Goal: Task Accomplishment & Management: Manage account settings

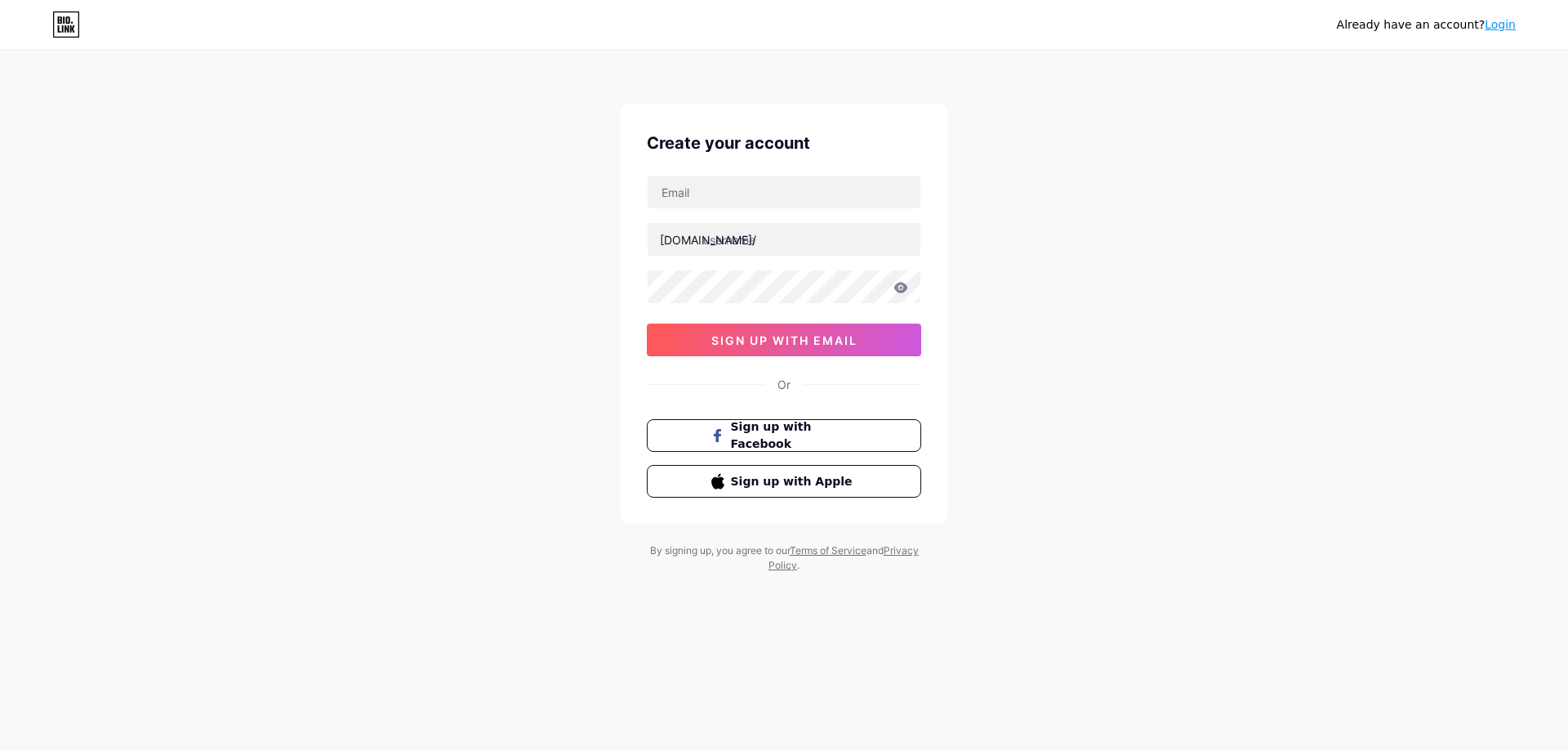
click at [1499, 27] on link "Login" at bounding box center [1500, 24] width 31 height 13
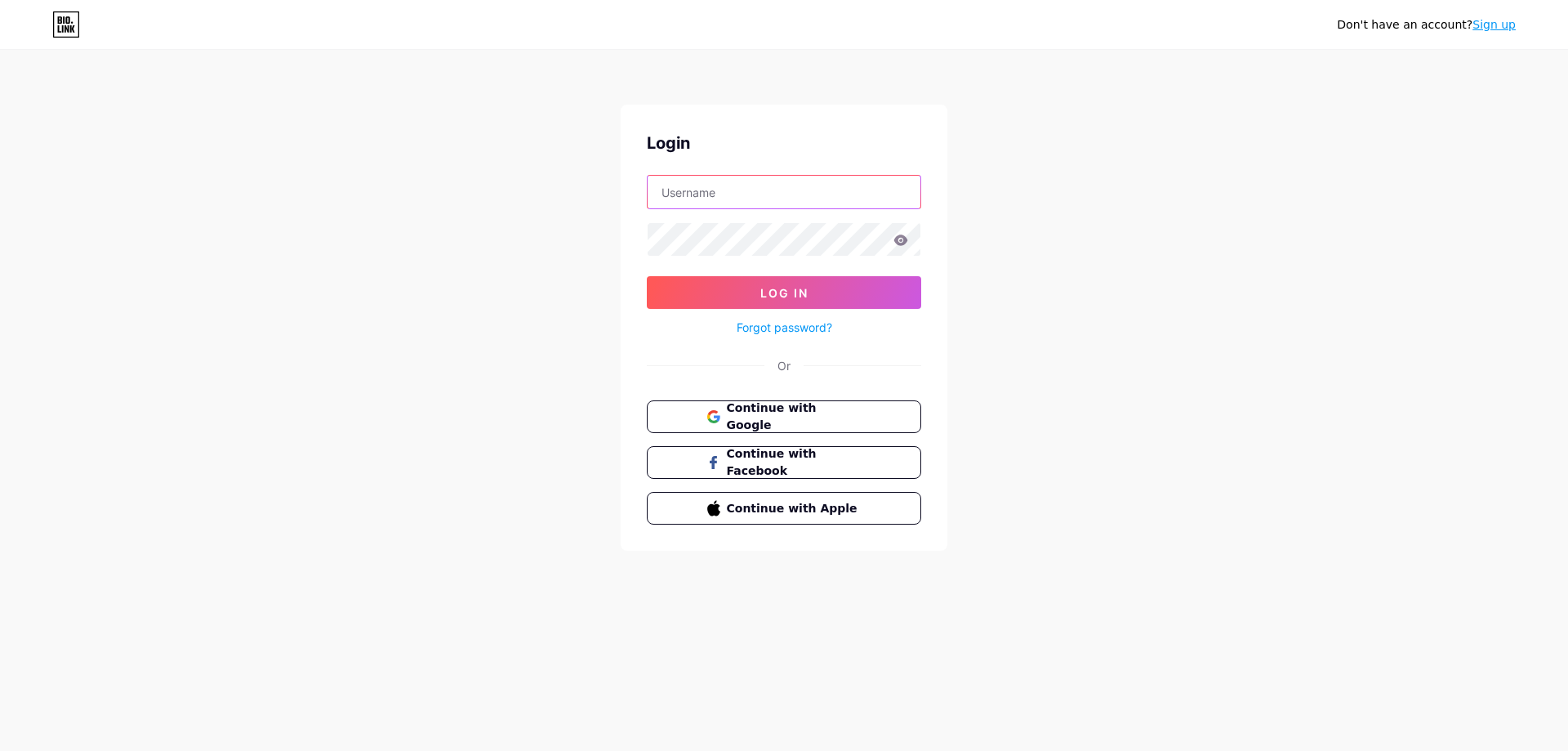
click at [824, 197] on input "text" at bounding box center [784, 192] width 273 height 33
type input "[EMAIL_ADDRESS][DOMAIN_NAME]"
click at [902, 241] on icon at bounding box center [900, 240] width 15 height 11
click at [907, 297] on button "Log In" at bounding box center [784, 293] width 274 height 33
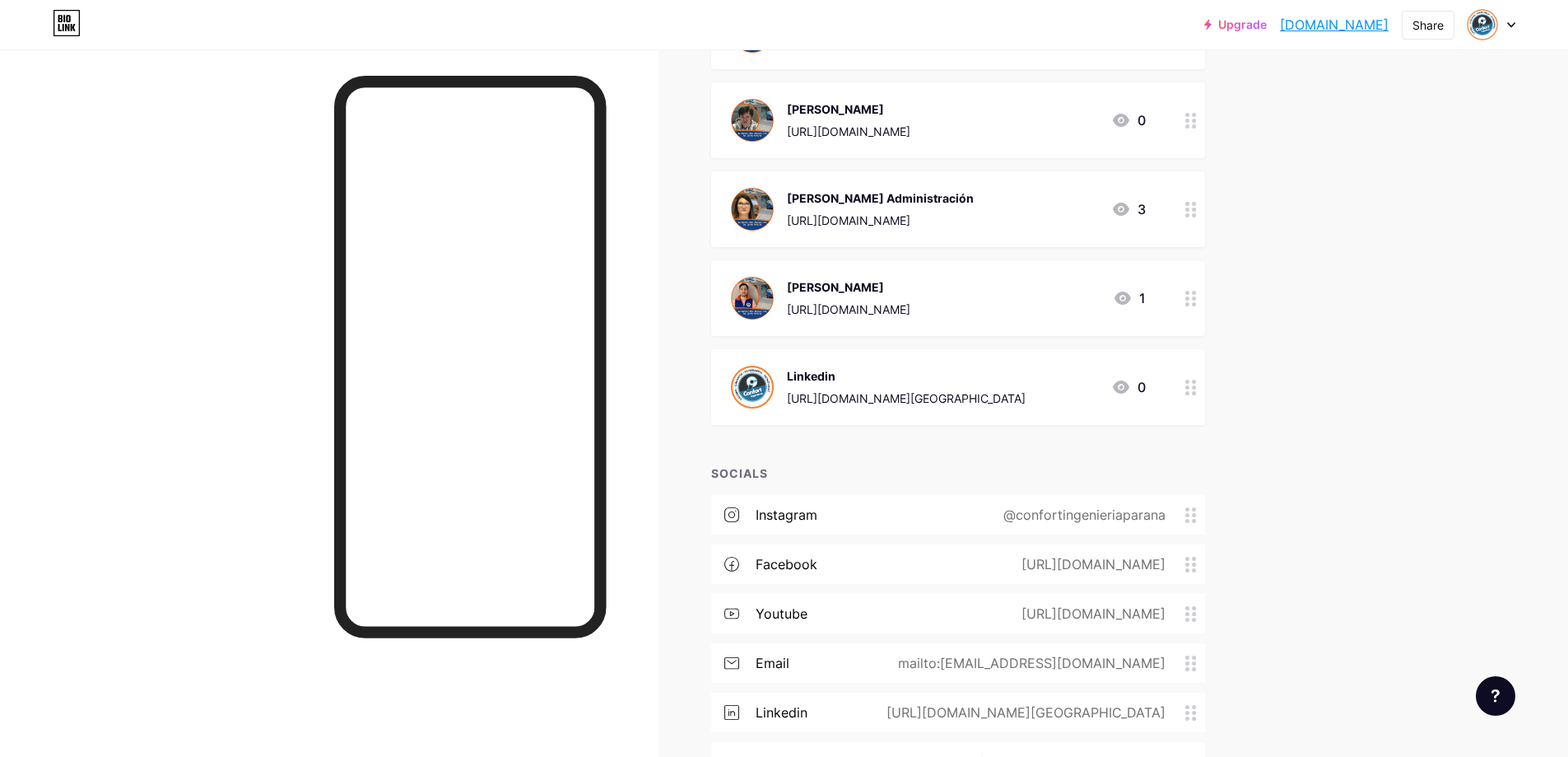
scroll to position [659, 0]
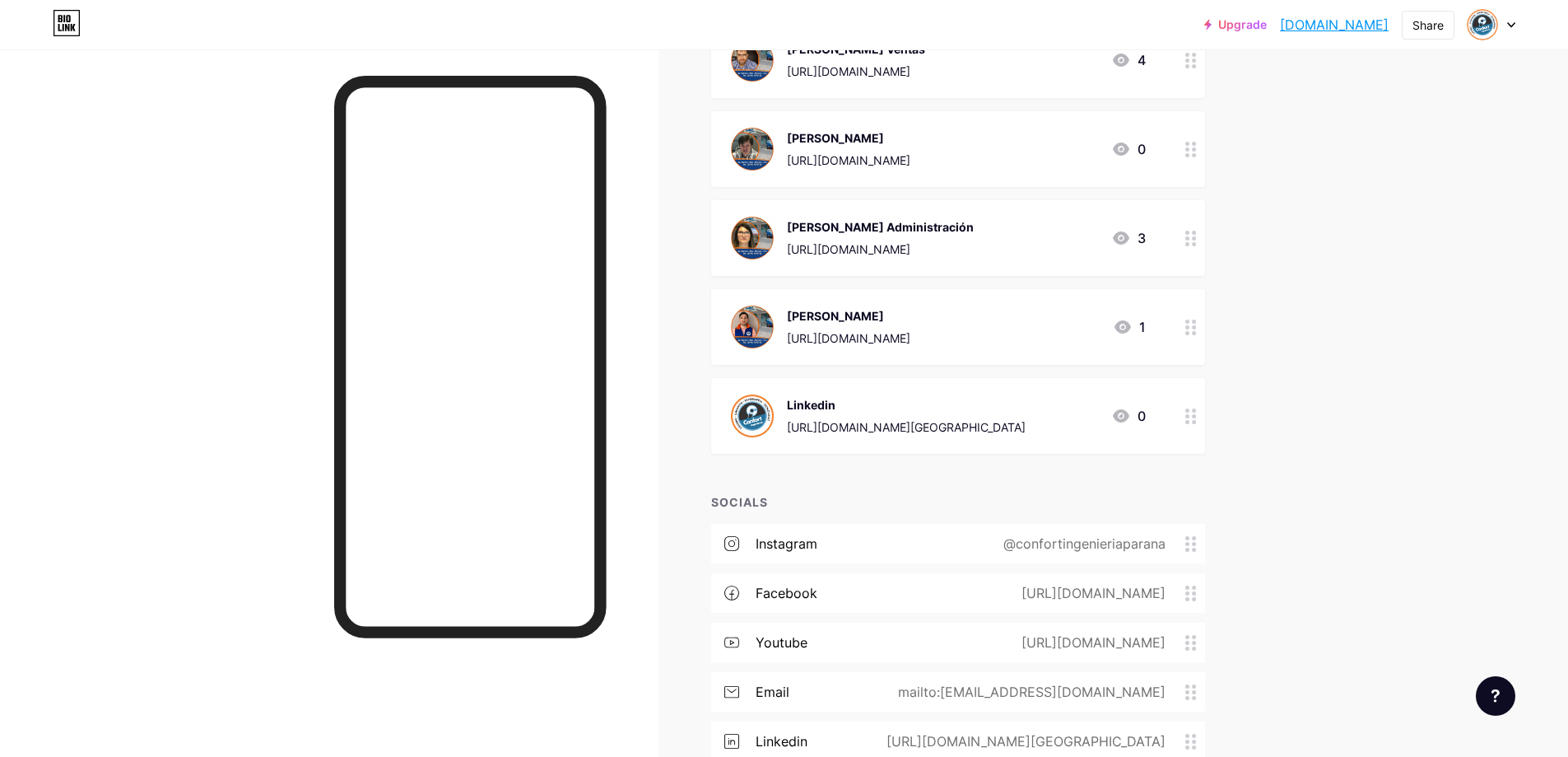
click at [940, 327] on div "[PERSON_NAME] [URL][DOMAIN_NAME] 1" at bounding box center [938, 326] width 415 height 43
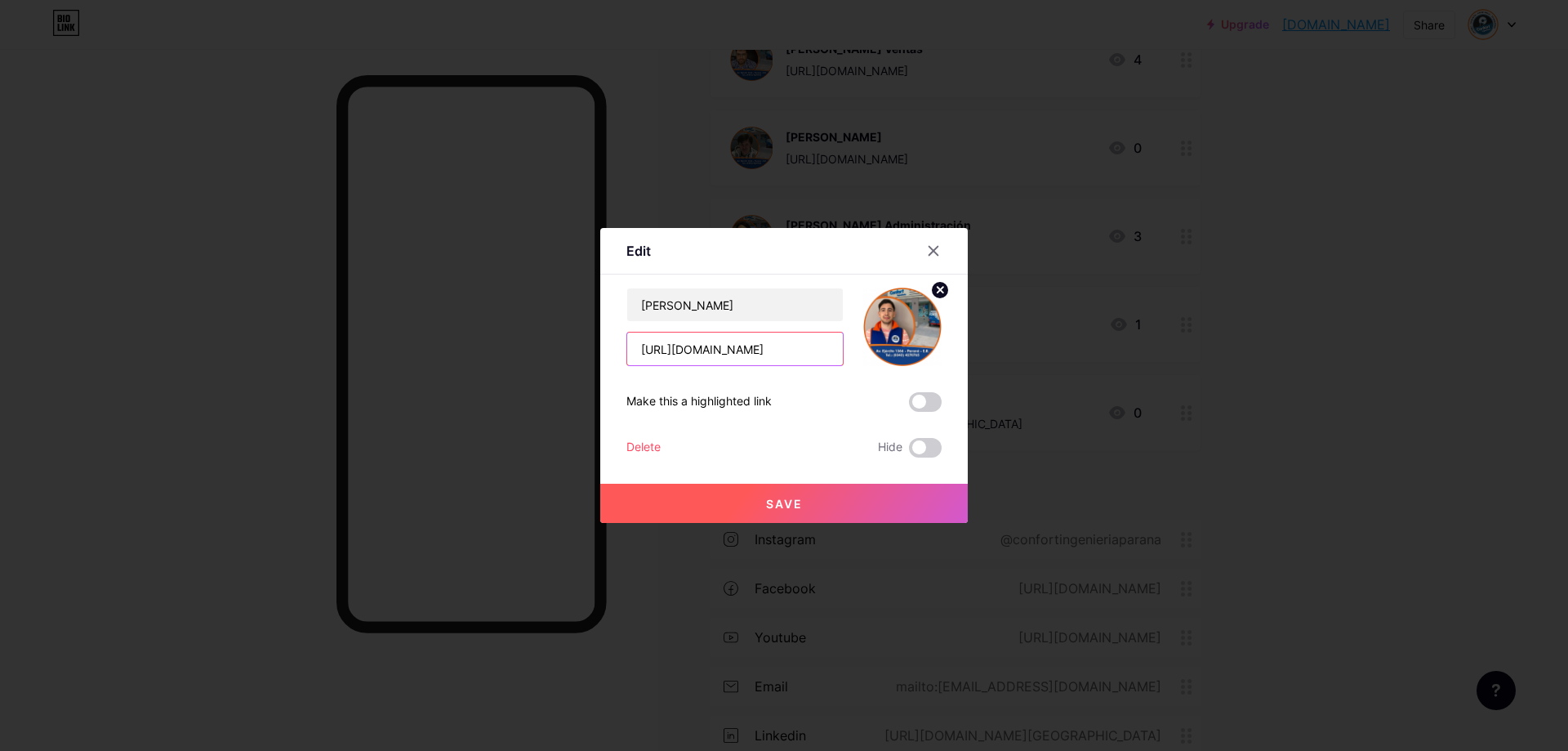
drag, startPoint x: 821, startPoint y: 352, endPoint x: 578, endPoint y: 360, distance: 243.1
click at [578, 360] on div "Edit Content YouTube Play YouTube video without leaving your page. ADD Vimeo Pl…" at bounding box center [784, 375] width 1568 height 751
paste input "://[DOMAIN_NAME][URL]"
type input "[URL][DOMAIN_NAME]"
click at [875, 510] on button "Save" at bounding box center [784, 503] width 367 height 39
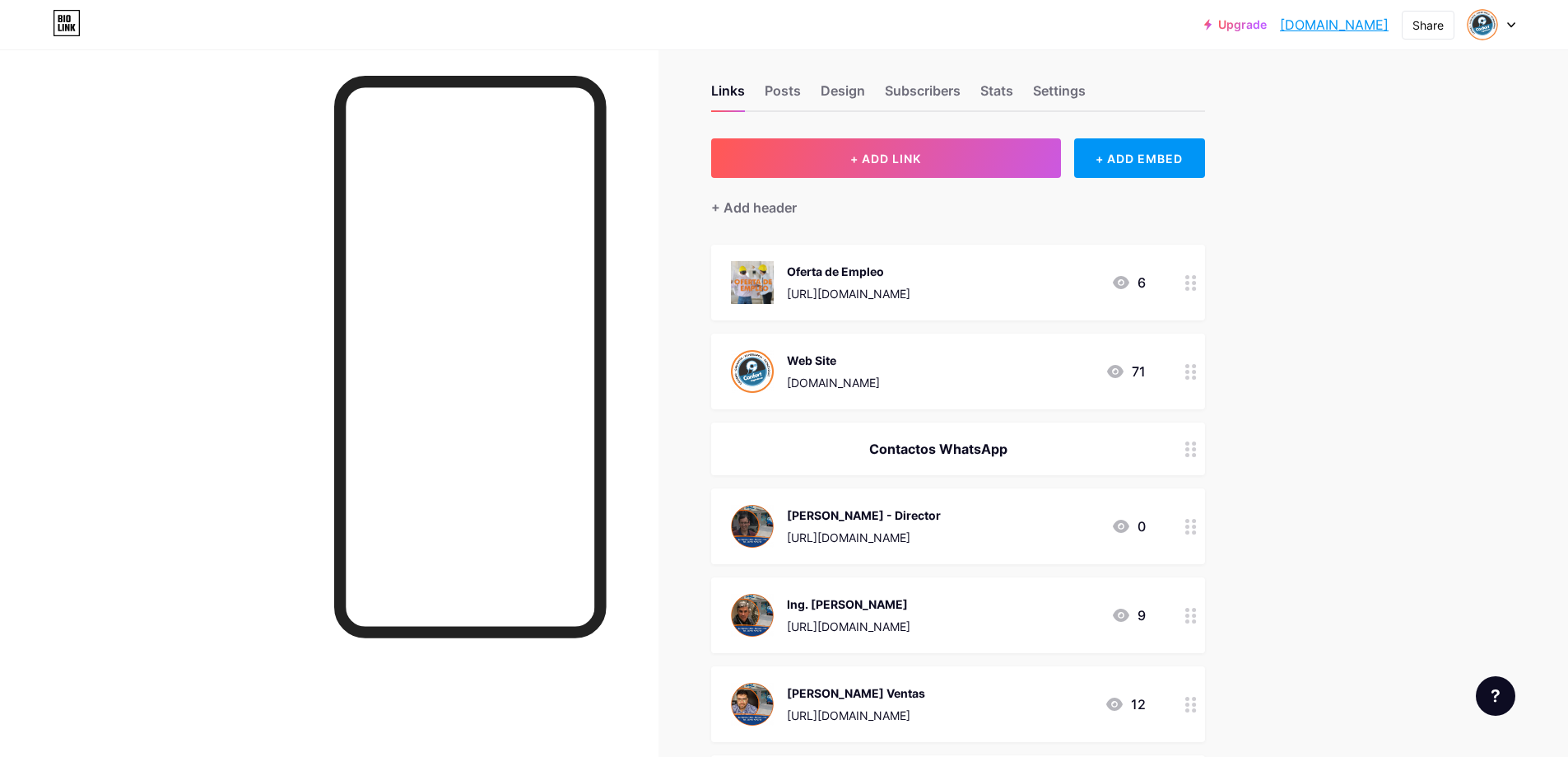
scroll to position [0, 0]
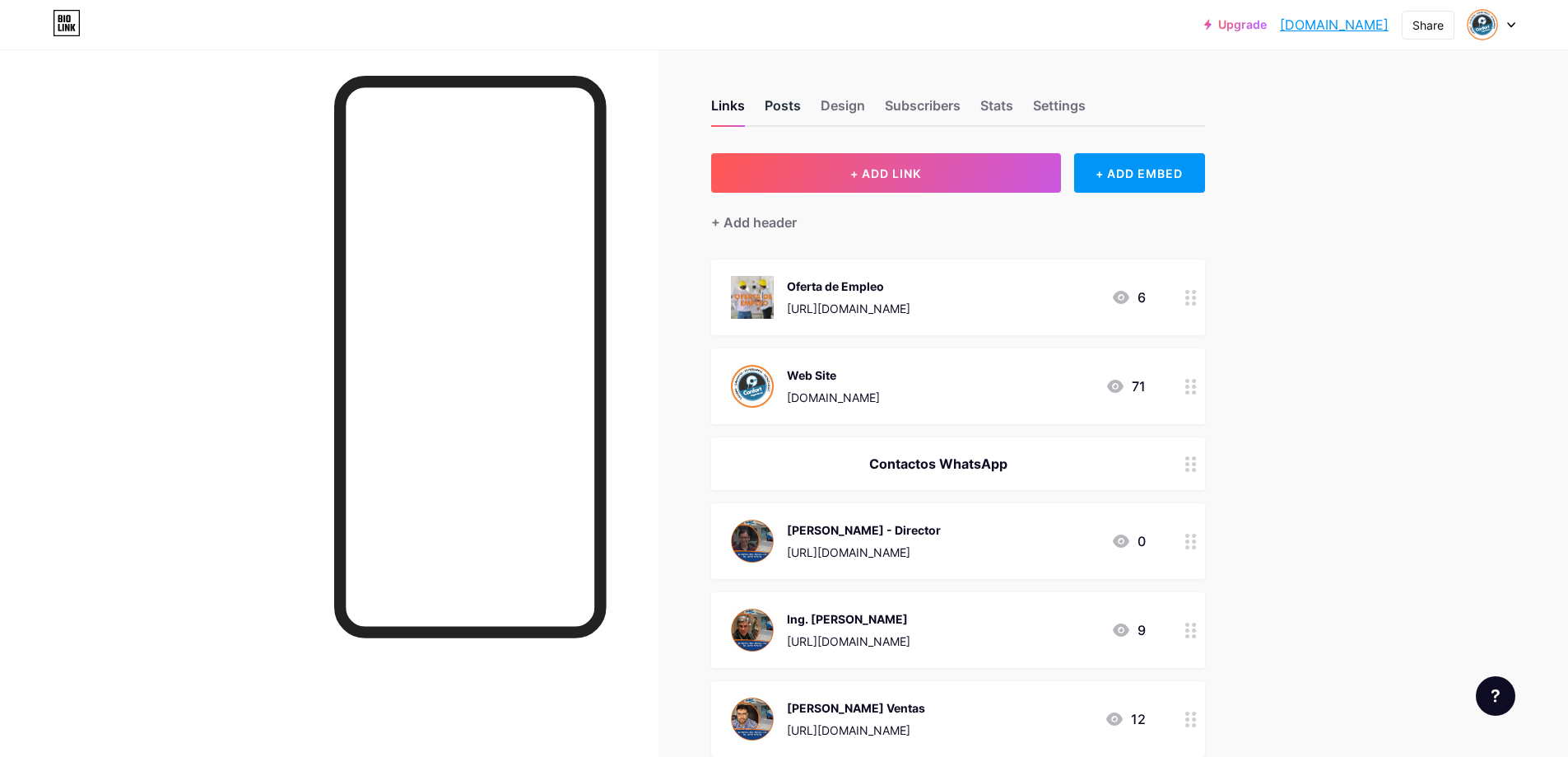
click at [800, 100] on div "Posts" at bounding box center [782, 110] width 36 height 30
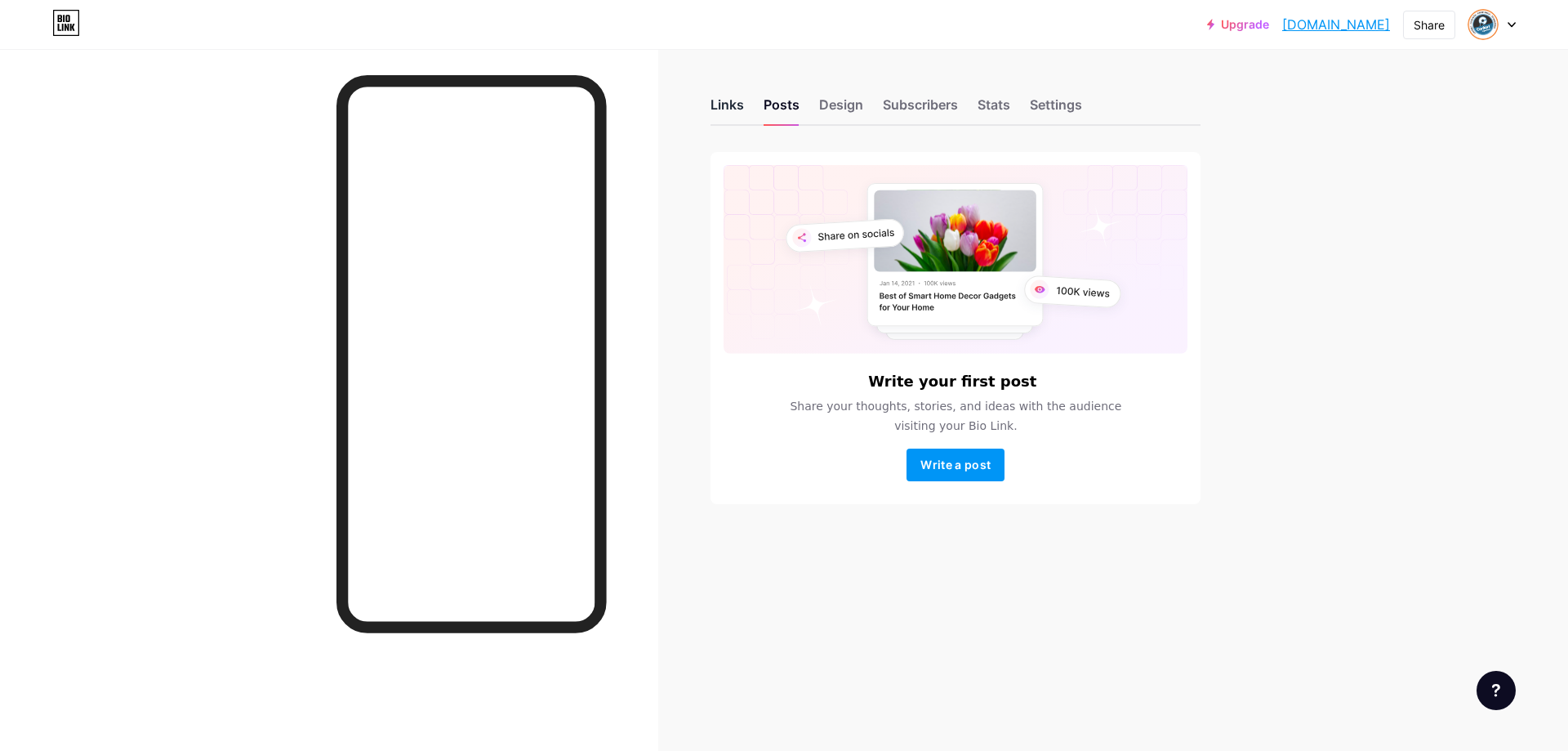
click at [722, 103] on div "Links" at bounding box center [728, 109] width 34 height 30
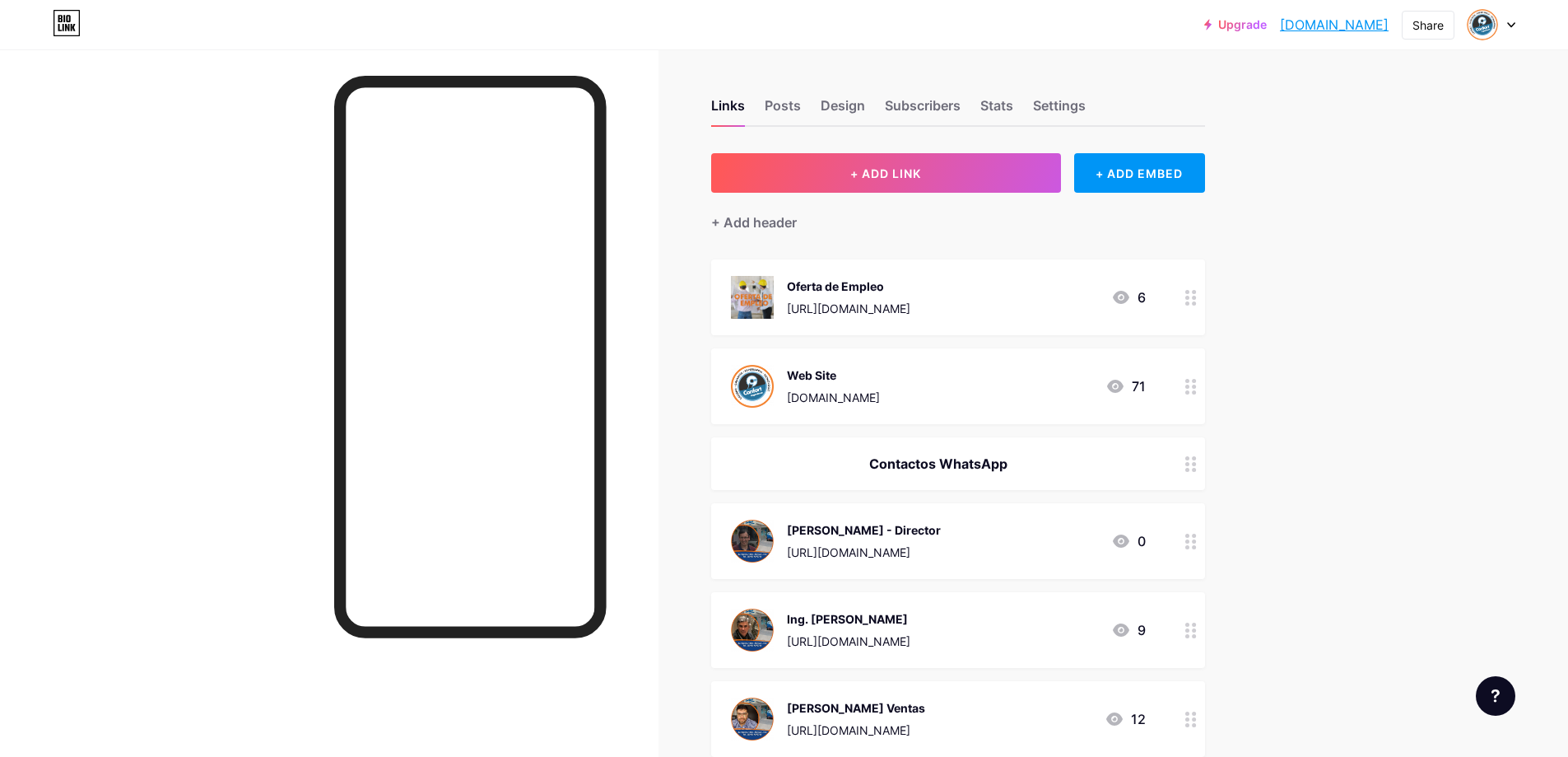
click at [146, 216] on div at bounding box center [329, 427] width 659 height 757
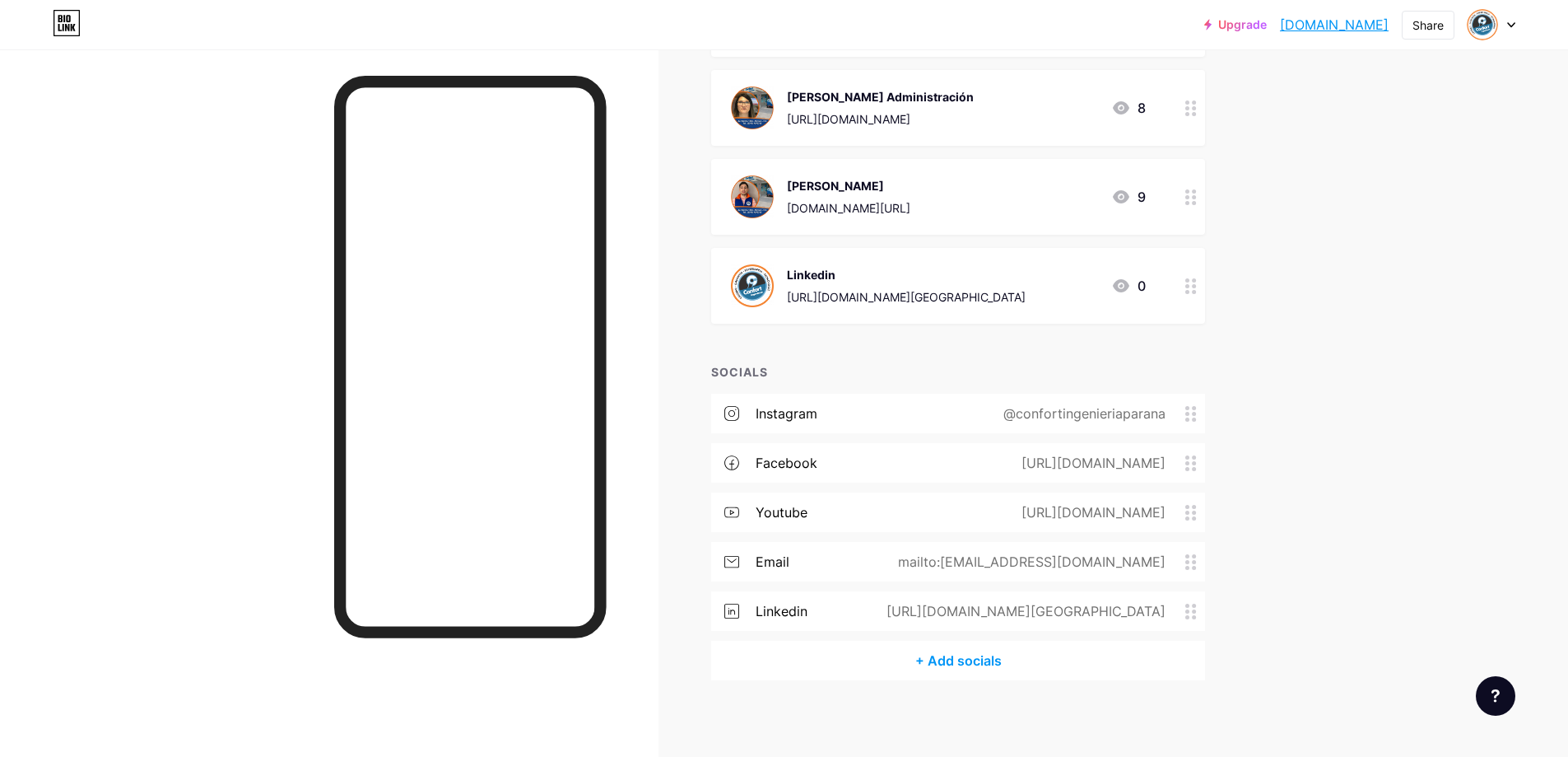
scroll to position [794, 0]
